Goal: Navigation & Orientation: Find specific page/section

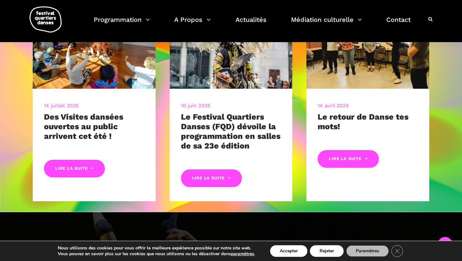
scroll to position [301, 0]
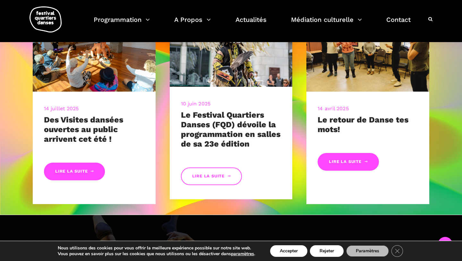
click at [214, 176] on link "Lire la suite" at bounding box center [211, 176] width 61 height 18
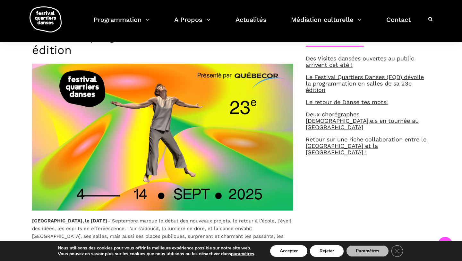
scroll to position [272, 0]
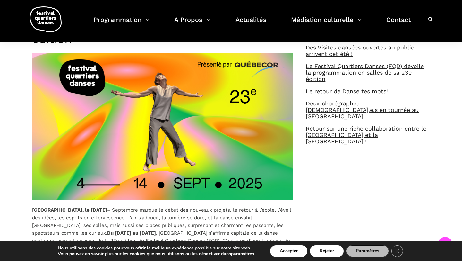
click at [183, 116] on img at bounding box center [162, 126] width 261 height 147
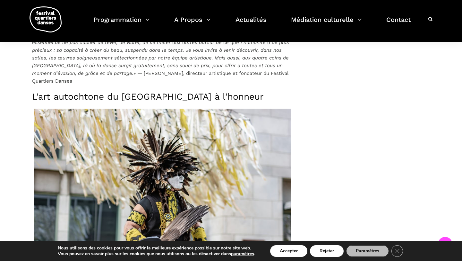
scroll to position [583, 0]
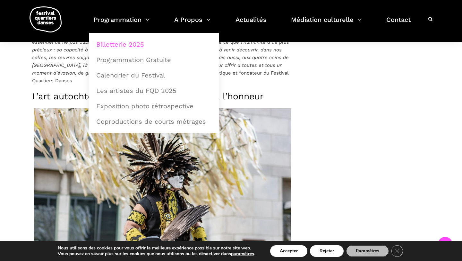
click at [115, 44] on link "Billetterie 2025" at bounding box center [153, 44] width 123 height 15
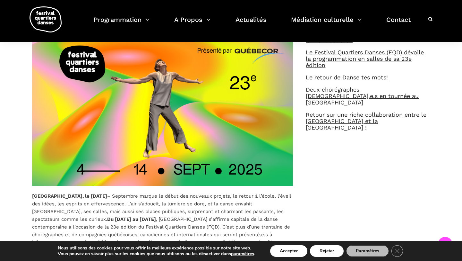
scroll to position [284, 0]
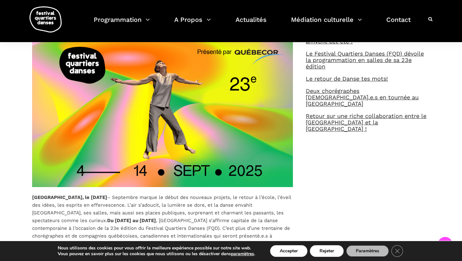
click at [141, 122] on img at bounding box center [162, 113] width 261 height 147
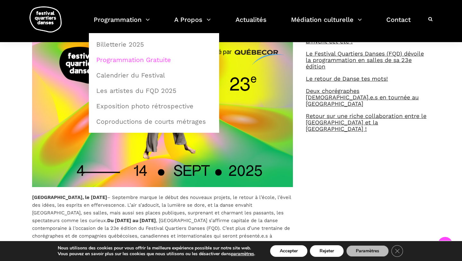
click at [117, 61] on link "Programmation Gratuite" at bounding box center [153, 59] width 123 height 15
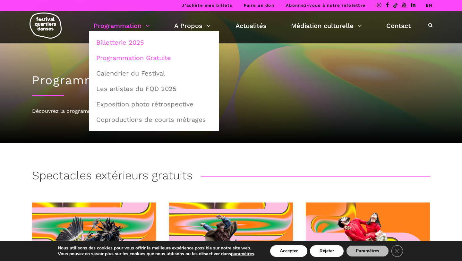
click at [114, 43] on link "Billetterie 2025" at bounding box center [153, 42] width 123 height 15
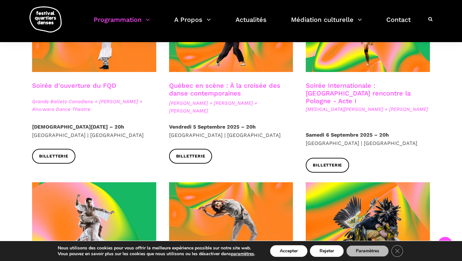
scroll to position [213, 0]
